Goal: Information Seeking & Learning: Learn about a topic

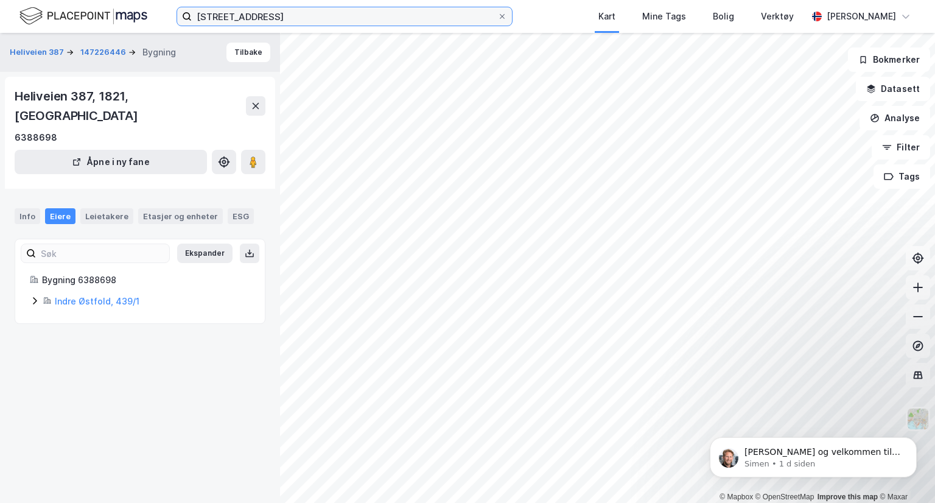
click at [306, 24] on input "[STREET_ADDRESS]" at bounding box center [344, 16] width 305 height 18
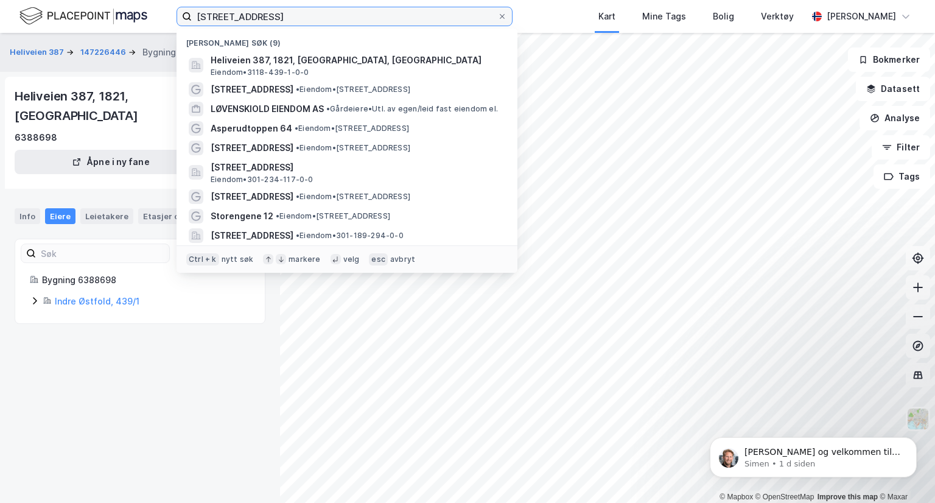
click at [306, 24] on input "[STREET_ADDRESS]" at bounding box center [344, 16] width 305 height 18
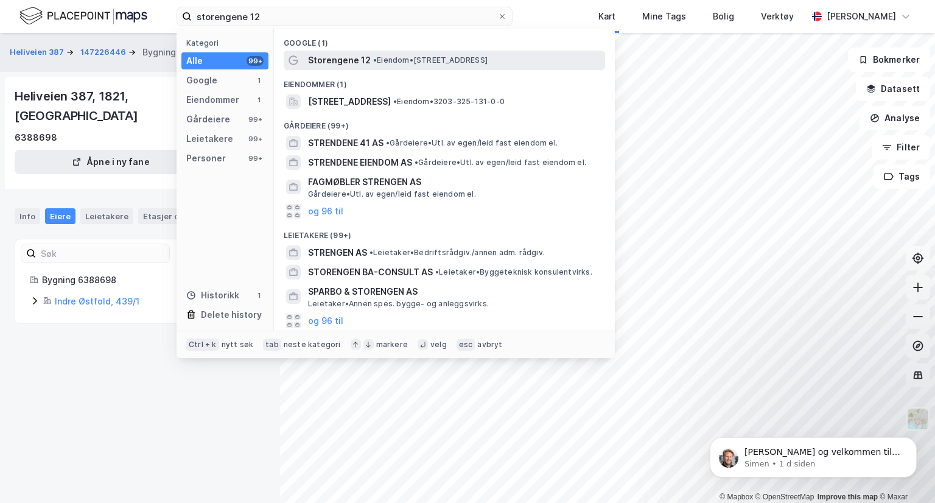
click at [340, 59] on span "Storengene 12" at bounding box center [339, 60] width 63 height 15
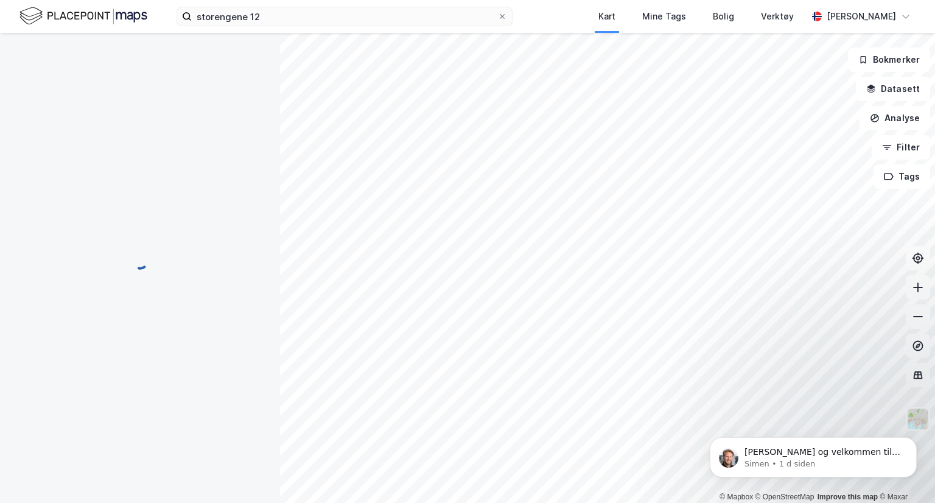
scroll to position [94, 0]
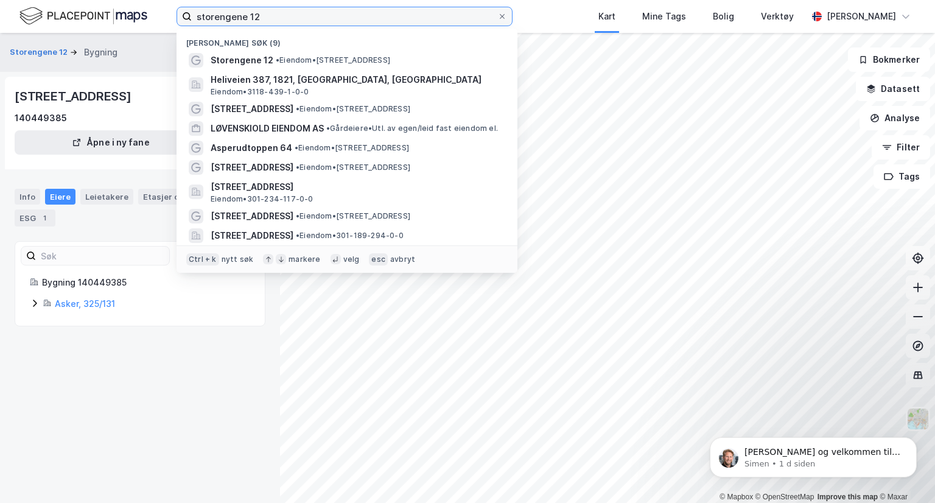
drag, startPoint x: 272, startPoint y: 19, endPoint x: 103, endPoint y: 21, distance: 168.6
click at [103, 21] on div "storengene 12 Nylige søk (9) Storengene 12 • Eiendom • [STREET_ADDRESS], 1821, …" at bounding box center [467, 16] width 935 height 33
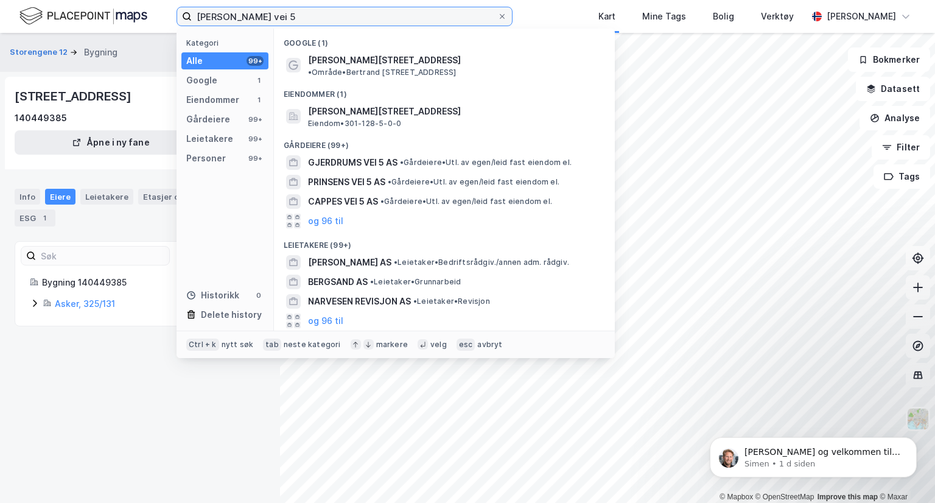
type input "[PERSON_NAME] vei 5"
click at [334, 80] on div "Eiendommer (1)" at bounding box center [444, 91] width 341 height 22
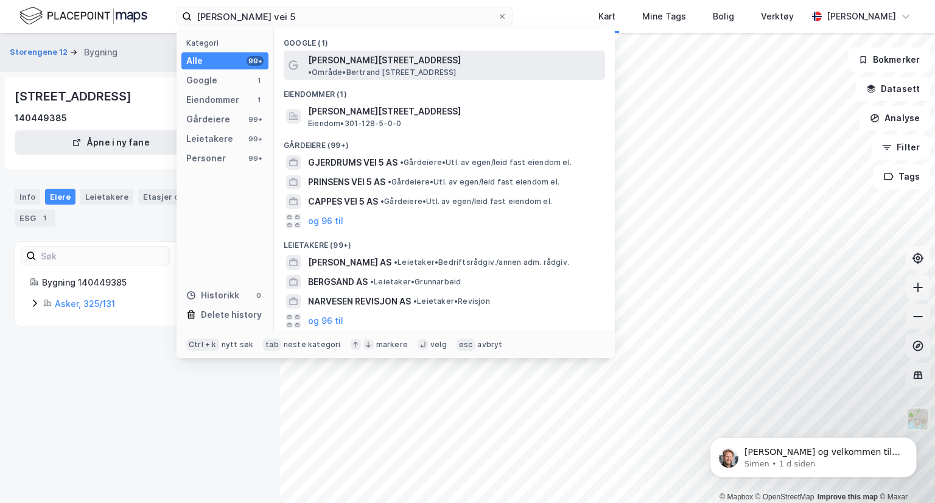
click at [331, 64] on span "[PERSON_NAME][STREET_ADDRESS]" at bounding box center [384, 60] width 153 height 15
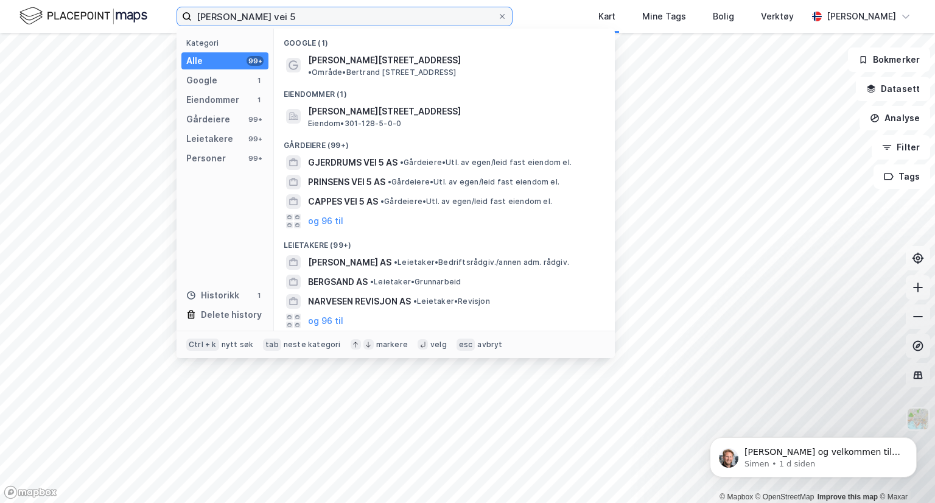
click at [319, 13] on input "[PERSON_NAME] vei 5" at bounding box center [344, 16] width 305 height 18
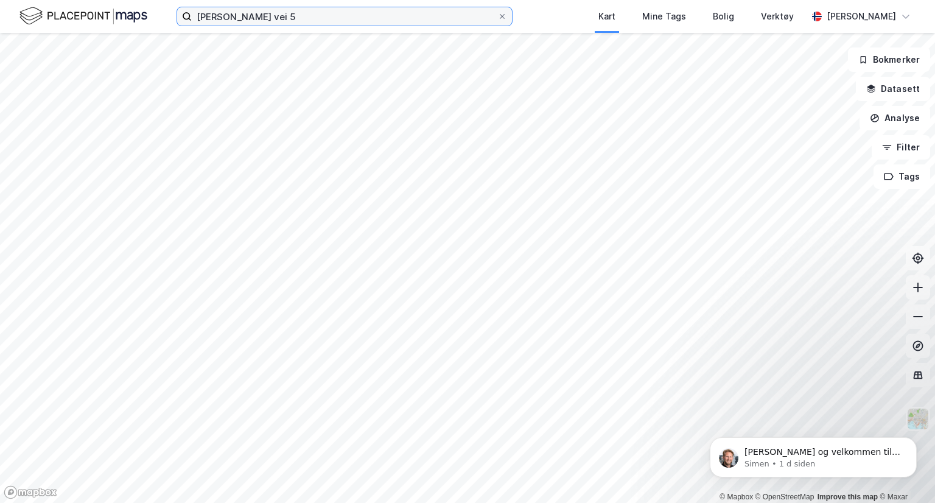
click at [371, 15] on input "[PERSON_NAME] vei 5" at bounding box center [344, 16] width 305 height 18
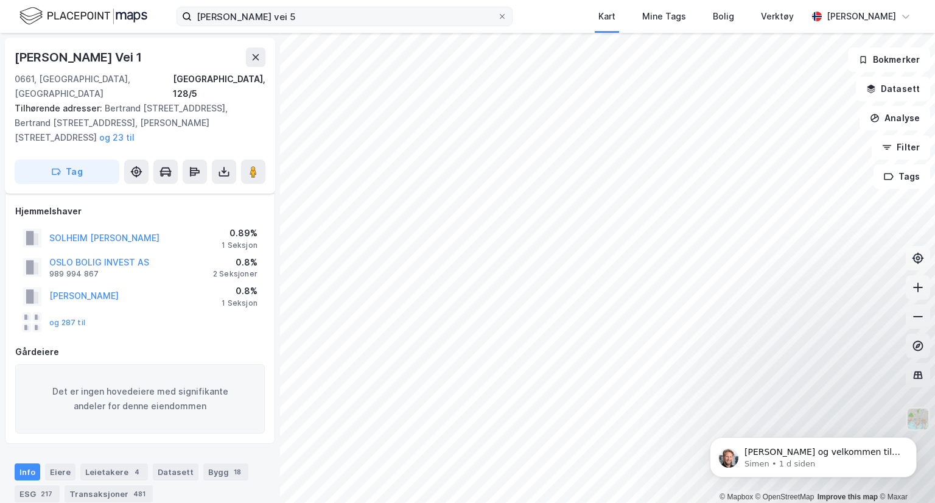
scroll to position [94, 0]
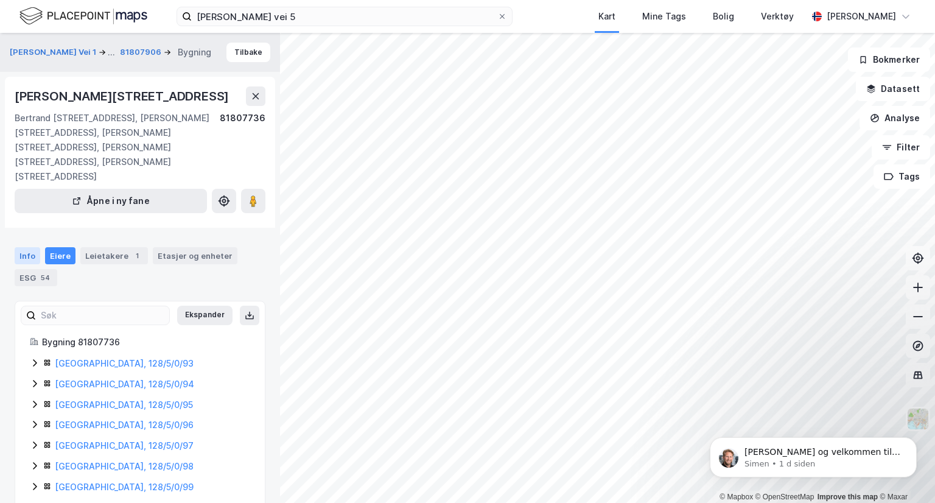
click at [24, 247] on div "Info" at bounding box center [28, 255] width 26 height 17
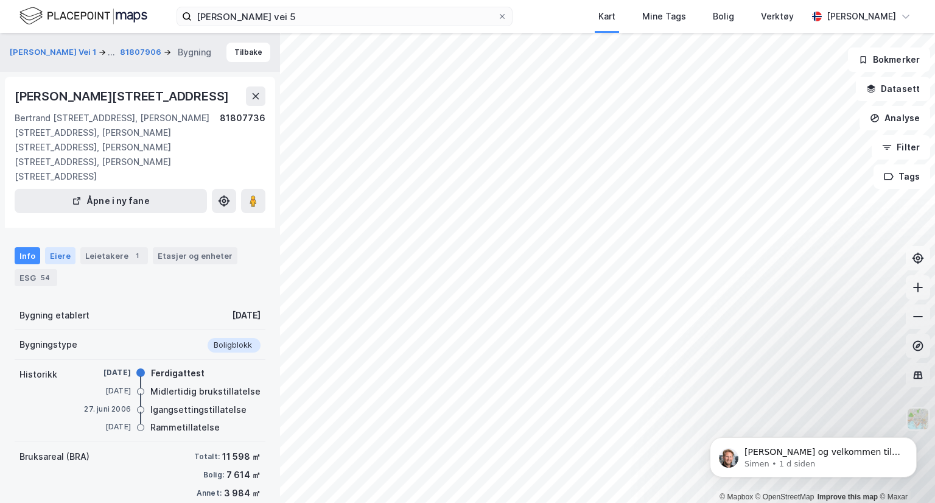
click at [64, 247] on div "Eiere" at bounding box center [60, 255] width 30 height 17
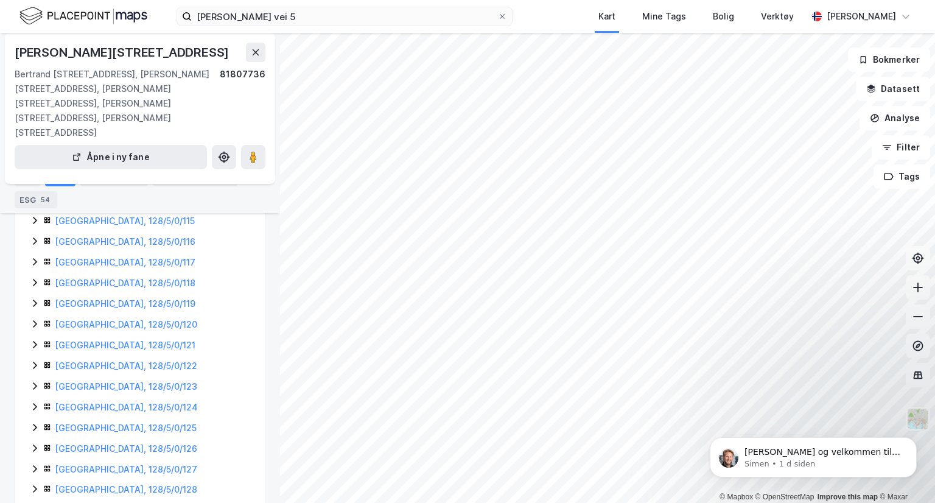
scroll to position [595, 0]
click at [107, 423] on link "[GEOGRAPHIC_DATA], 128/5/0/125" at bounding box center [126, 428] width 142 height 10
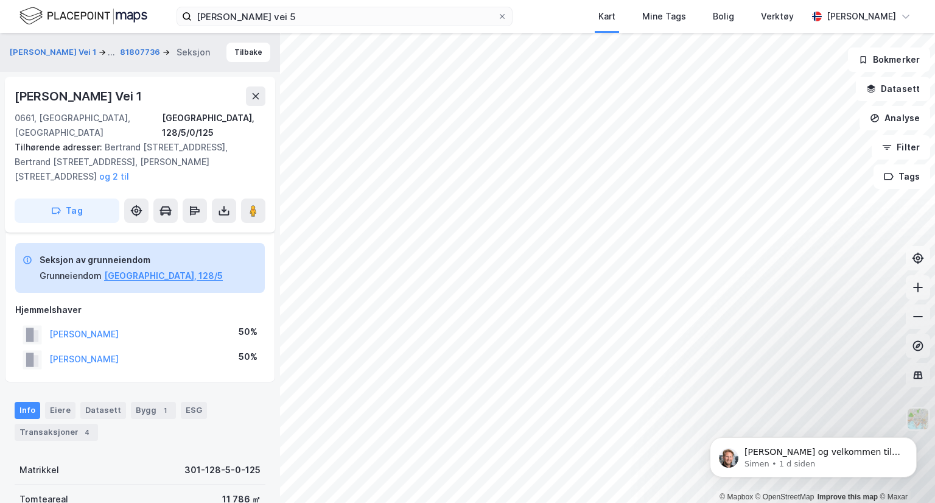
scroll to position [211, 0]
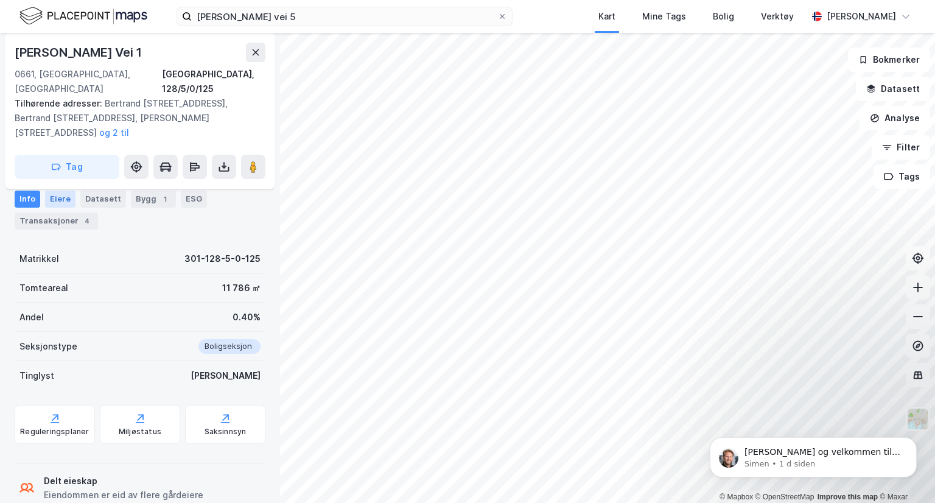
click at [66, 190] on div "Eiere" at bounding box center [60, 198] width 30 height 17
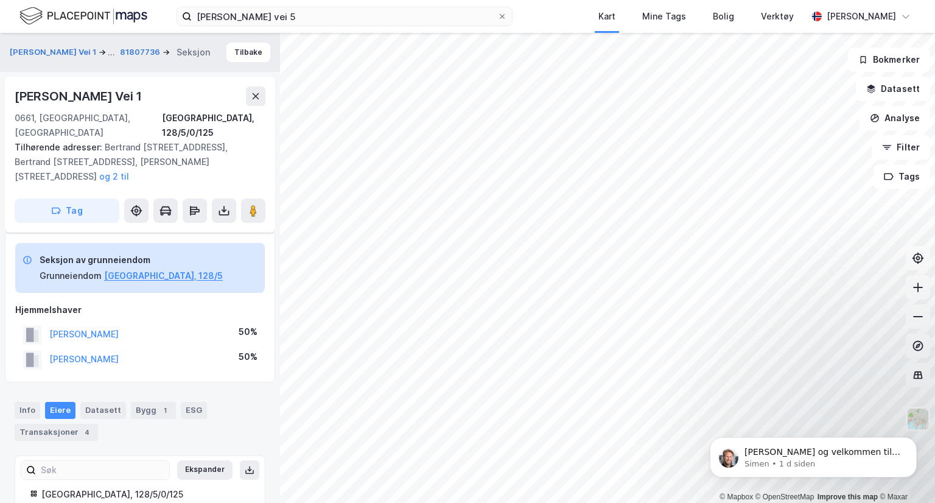
scroll to position [61, 0]
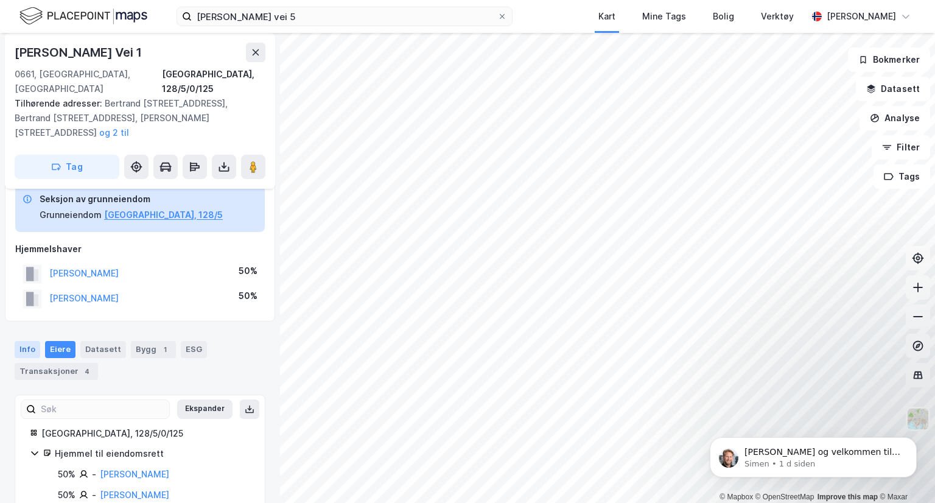
click at [34, 341] on div "Info" at bounding box center [28, 349] width 26 height 17
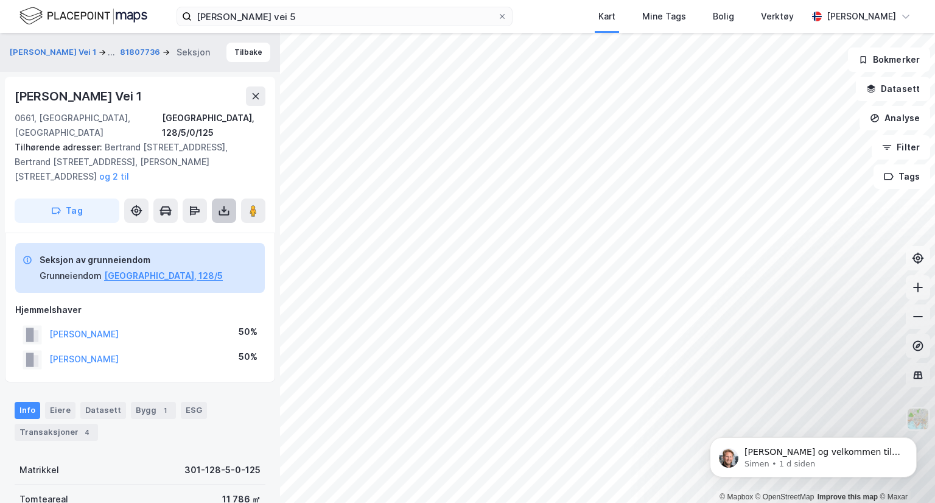
click at [229, 210] on icon at bounding box center [224, 212] width 10 height 5
click at [199, 230] on div "Last ned grunnbok" at bounding box center [163, 235] width 71 height 10
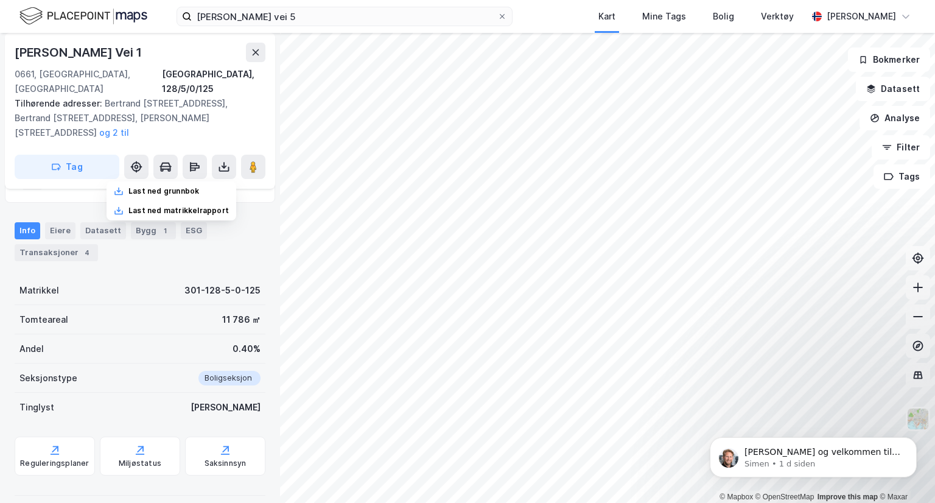
scroll to position [180, 0]
click at [69, 436] on div "Reguleringsplaner" at bounding box center [55, 455] width 80 height 39
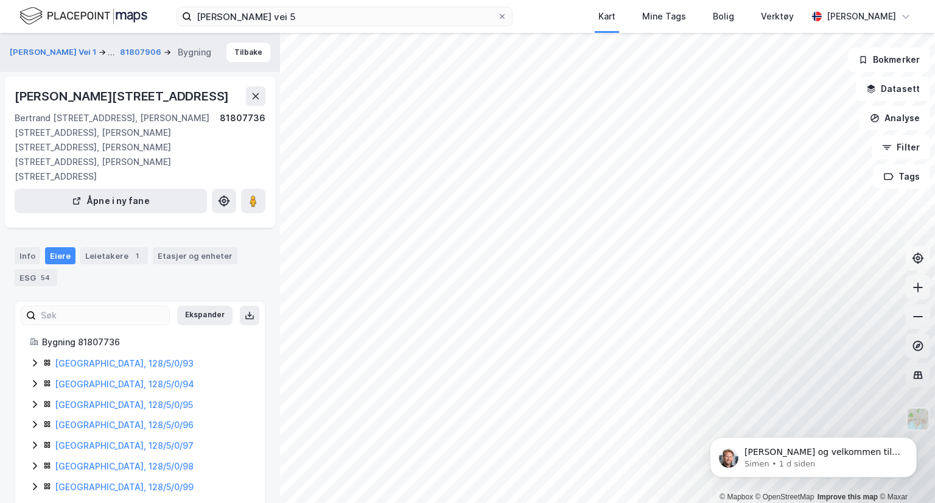
scroll to position [180, 0]
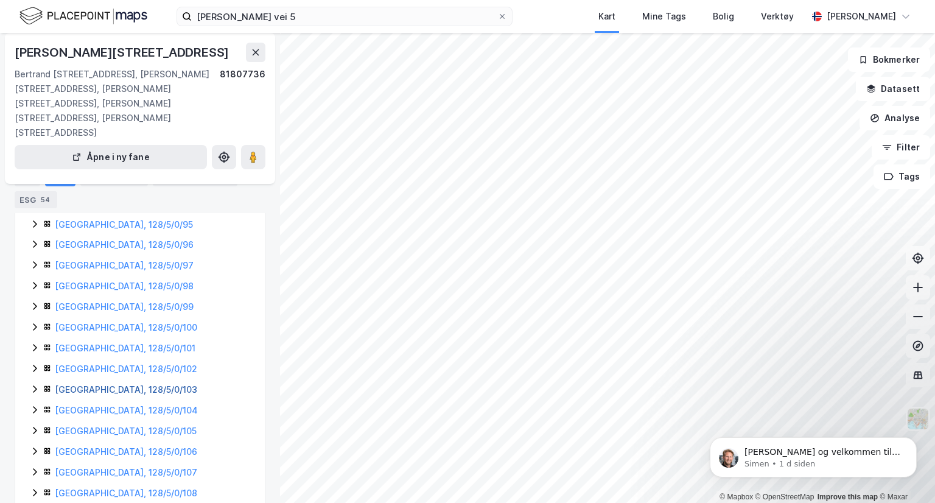
click at [101, 384] on link "[GEOGRAPHIC_DATA], 128/5/0/103" at bounding box center [126, 389] width 142 height 10
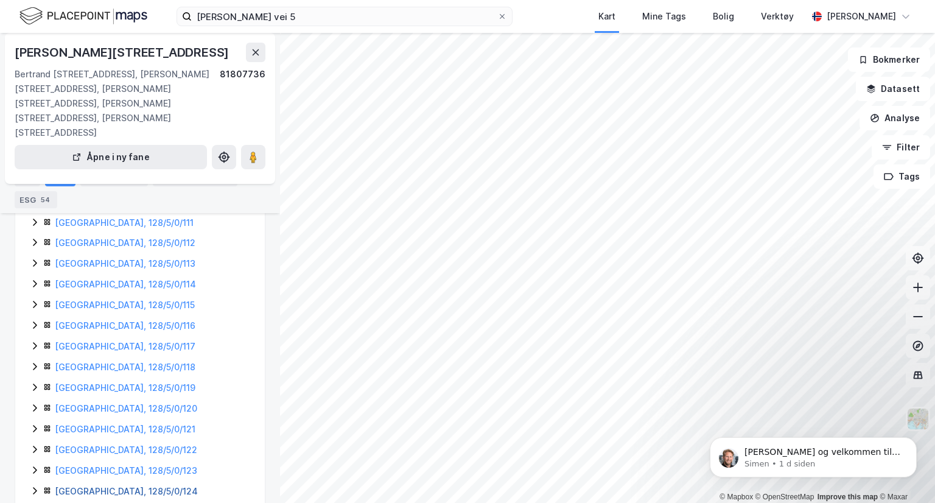
click at [109, 486] on link "[GEOGRAPHIC_DATA], 128/5/0/124" at bounding box center [126, 491] width 143 height 10
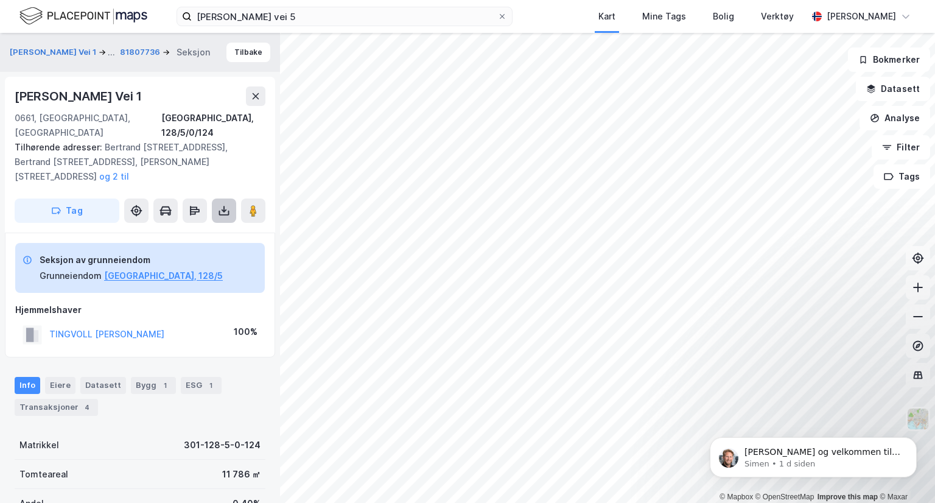
click at [226, 204] on icon at bounding box center [224, 210] width 12 height 12
click at [208, 225] on div "Last ned grunnbok" at bounding box center [171, 234] width 130 height 19
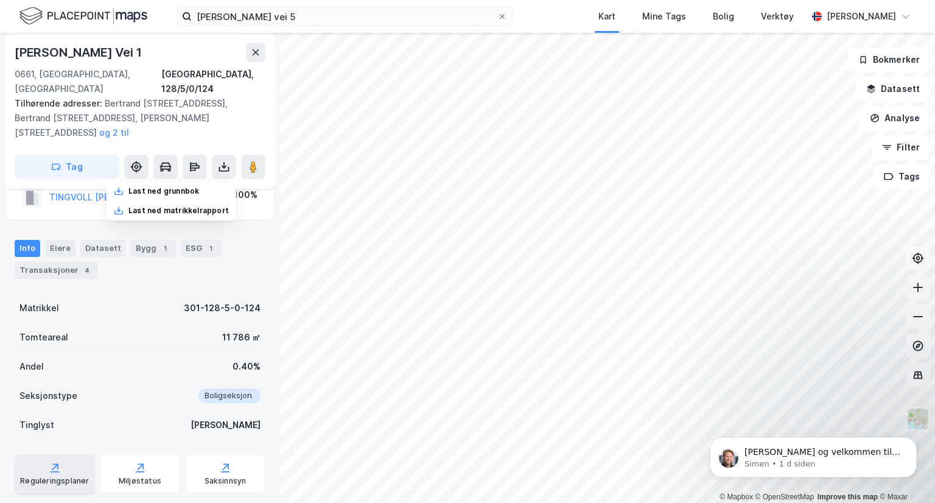
click at [54, 461] on icon at bounding box center [55, 467] width 12 height 12
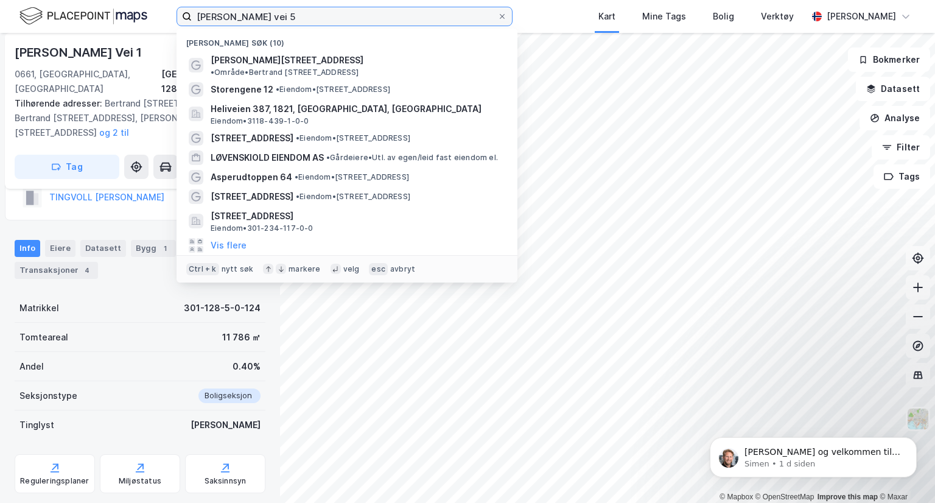
click at [319, 20] on input "[PERSON_NAME] vei 5" at bounding box center [344, 16] width 305 height 18
click at [319, 20] on input at bounding box center [352, 16] width 320 height 18
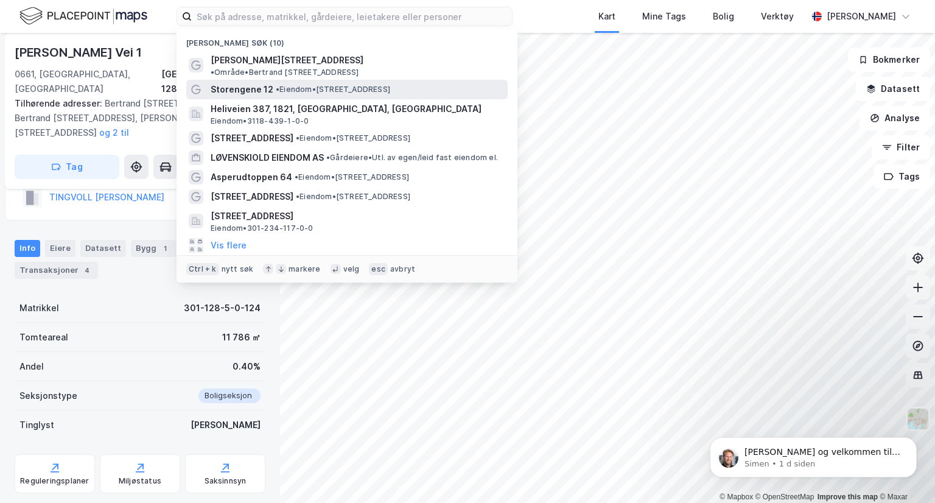
click at [265, 82] on span "Storengene 12" at bounding box center [242, 89] width 63 height 15
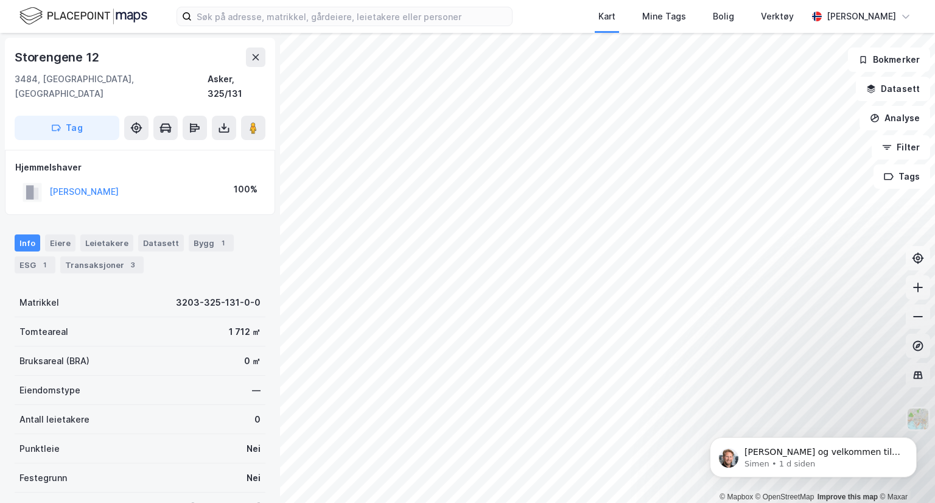
scroll to position [97, 0]
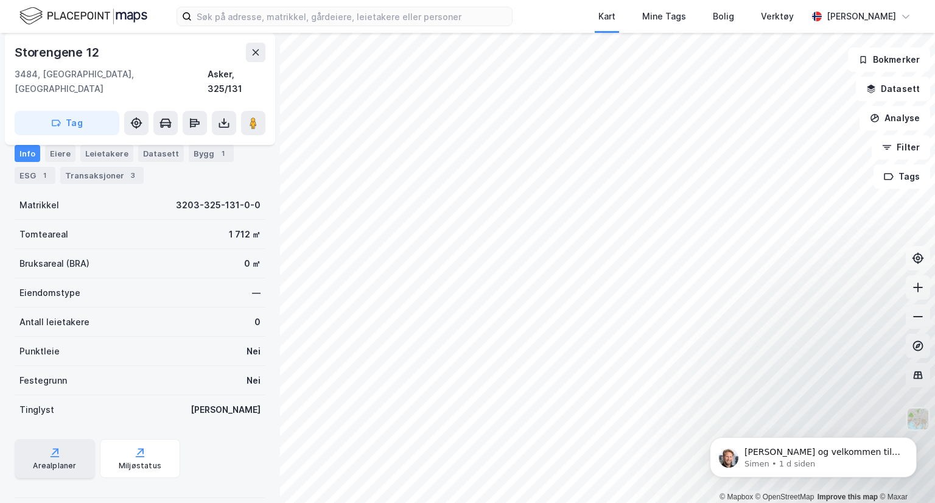
click at [61, 444] on div "Arealplaner" at bounding box center [55, 458] width 80 height 39
click at [58, 461] on div "Arealplaner" at bounding box center [54, 466] width 43 height 10
